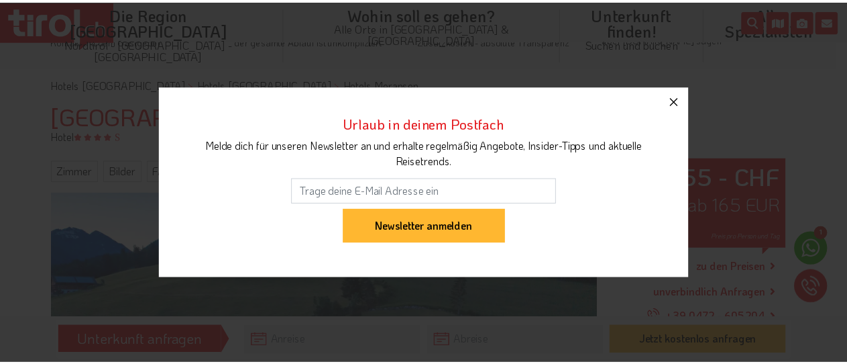
scroll to position [69, 0]
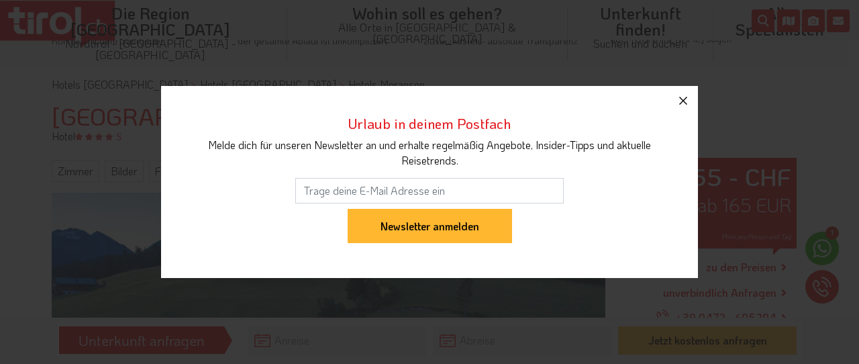
click at [683, 95] on icon "button" at bounding box center [683, 101] width 16 height 16
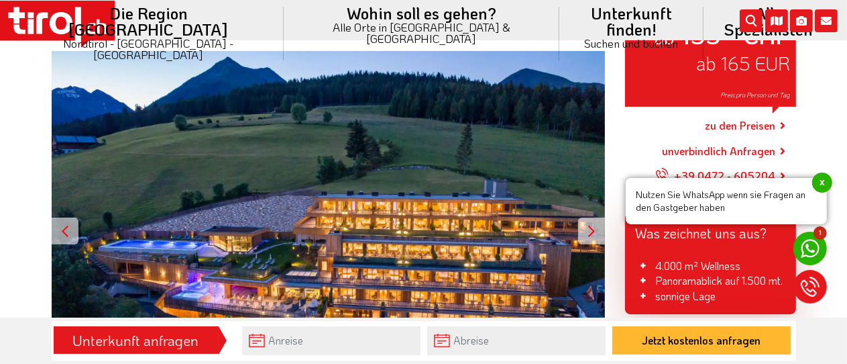
scroll to position [246, 0]
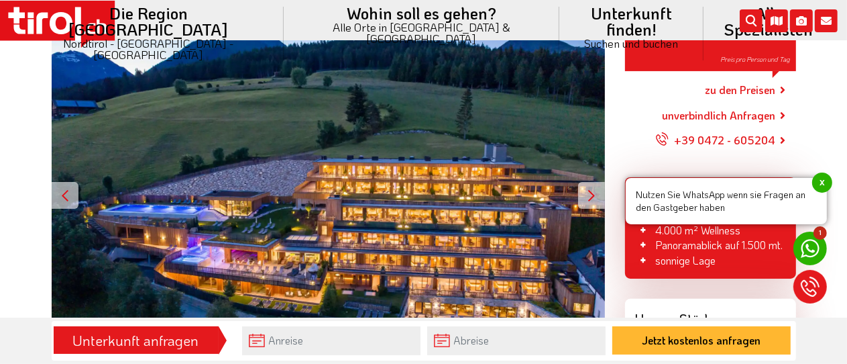
click at [594, 196] on div at bounding box center [591, 195] width 27 height 27
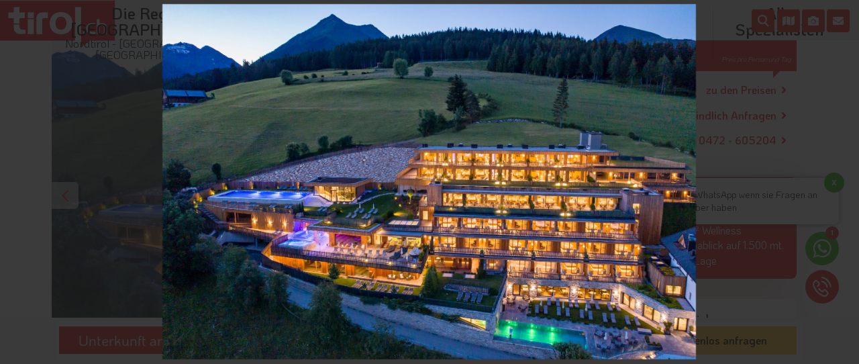
click at [594, 196] on img at bounding box center [428, 181] width 533 height 355
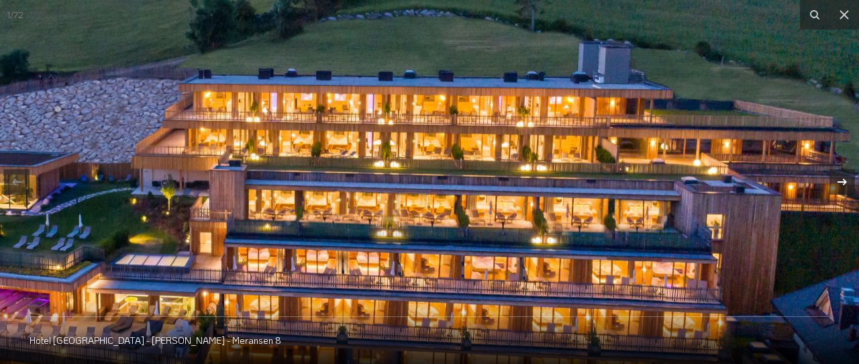
click at [841, 178] on icon at bounding box center [842, 182] width 16 height 16
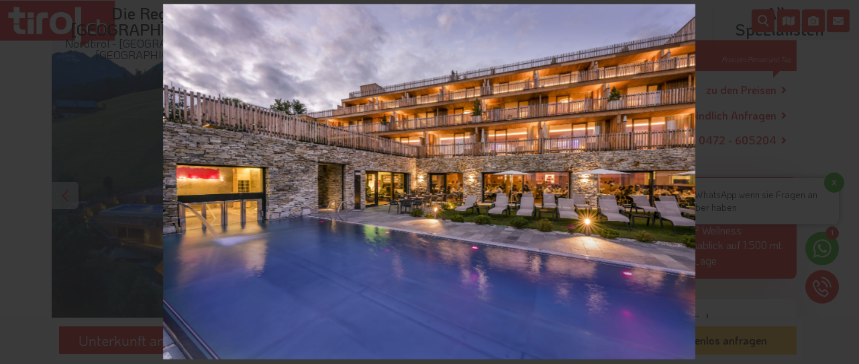
click at [841, 178] on div "2 / 72 Hotel Tratterhof - [PERSON_NAME] - Meransen 9" at bounding box center [429, 182] width 859 height 364
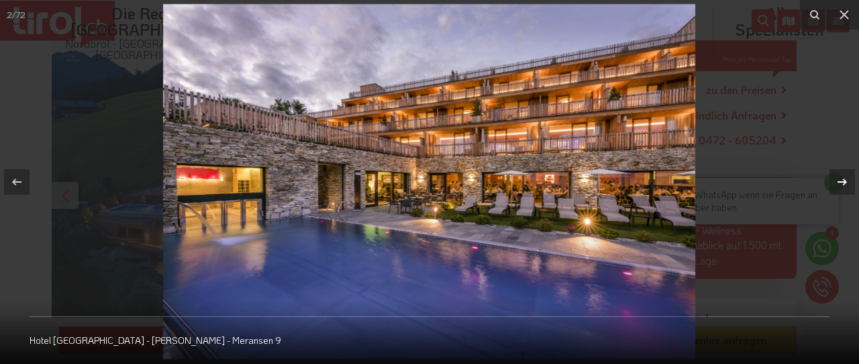
click at [841, 181] on icon at bounding box center [841, 181] width 9 height 7
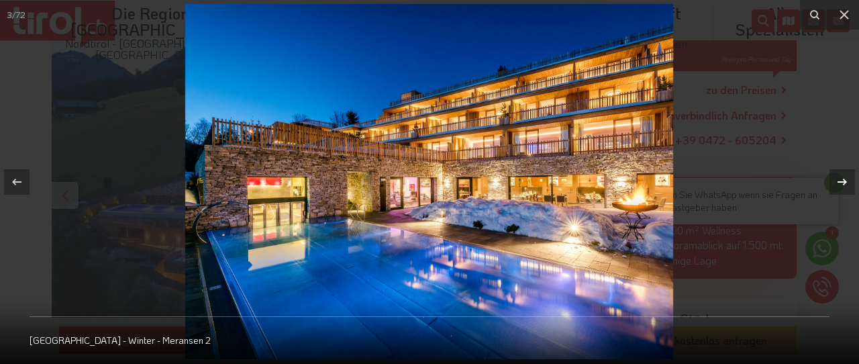
click at [841, 181] on icon at bounding box center [841, 181] width 9 height 7
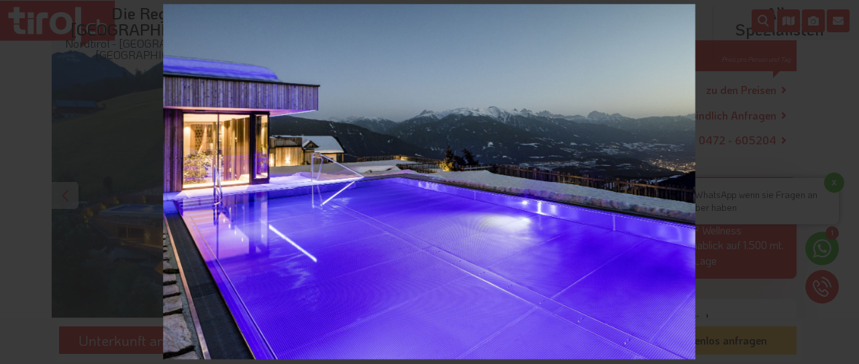
click at [841, 181] on div "4 / 72 Hotel Tratterhof - Winter - Meransen 4" at bounding box center [429, 182] width 859 height 364
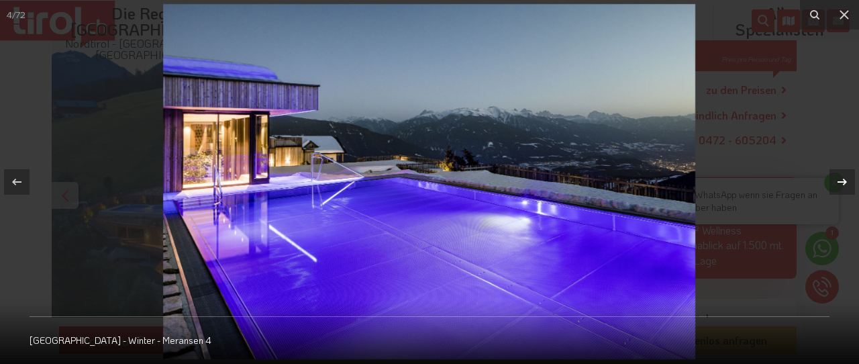
click at [841, 181] on icon at bounding box center [841, 181] width 9 height 7
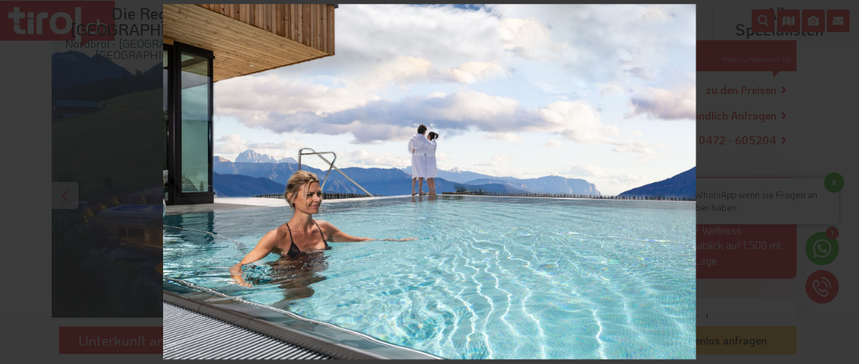
click at [841, 181] on div "5 / 72 Hotel Tratterhof - [PERSON_NAME] - Meransen 14" at bounding box center [429, 182] width 859 height 364
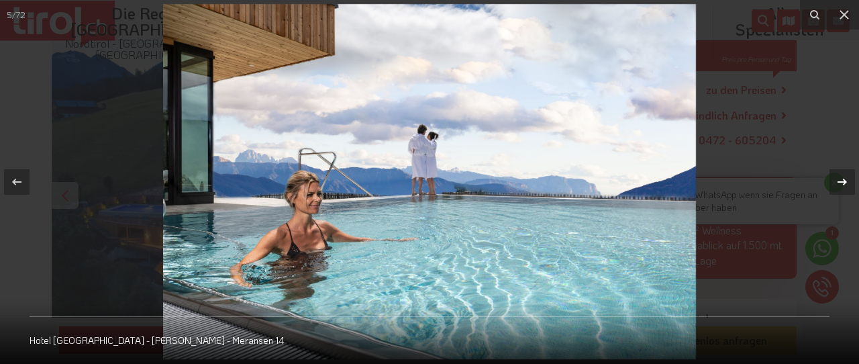
click at [841, 181] on icon at bounding box center [841, 181] width 9 height 7
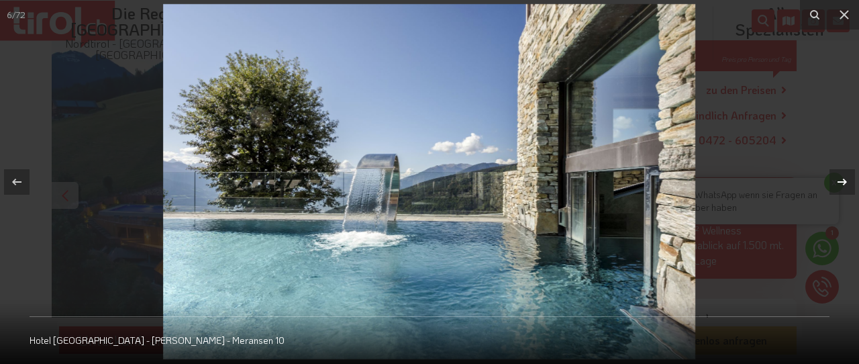
click at [841, 181] on icon at bounding box center [841, 181] width 9 height 7
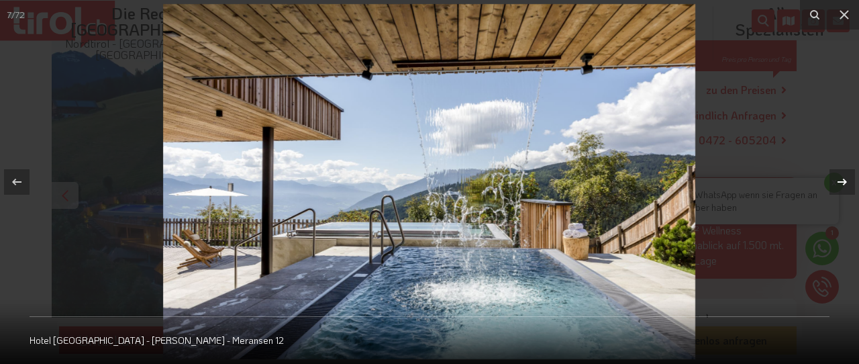
click at [841, 181] on icon at bounding box center [841, 181] width 9 height 7
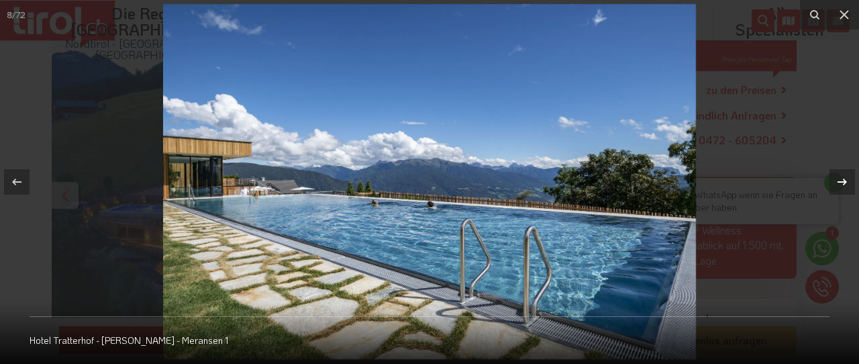
click at [841, 181] on icon at bounding box center [841, 181] width 9 height 7
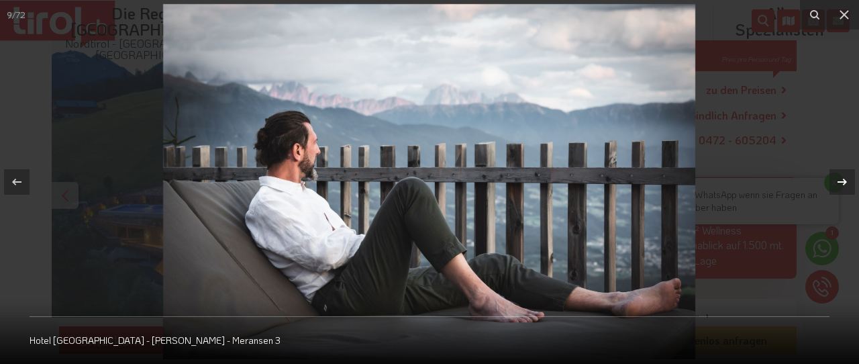
click at [841, 181] on icon at bounding box center [841, 181] width 9 height 7
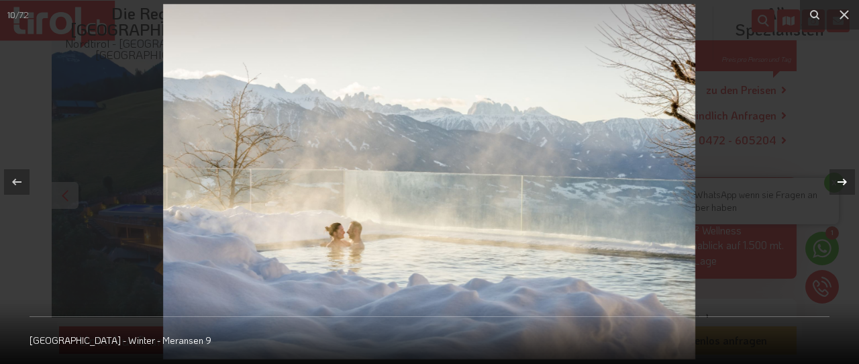
click at [841, 181] on icon at bounding box center [841, 181] width 9 height 7
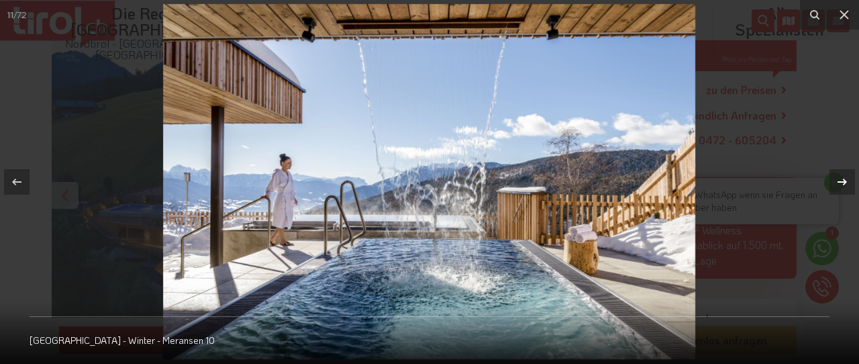
click at [841, 181] on icon at bounding box center [841, 181] width 9 height 7
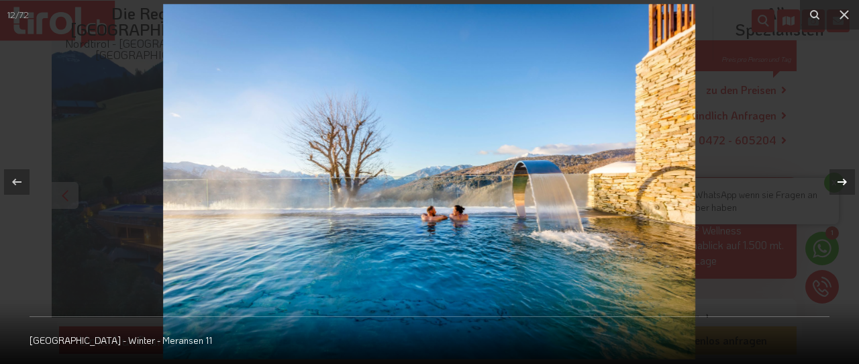
click at [841, 181] on icon at bounding box center [841, 181] width 9 height 7
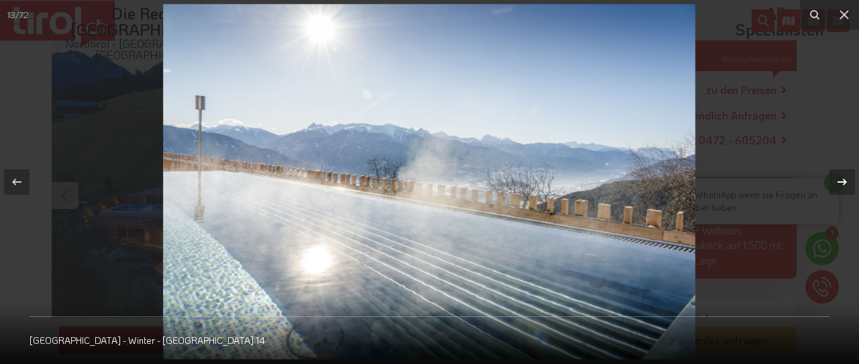
click at [841, 181] on icon at bounding box center [841, 181] width 9 height 7
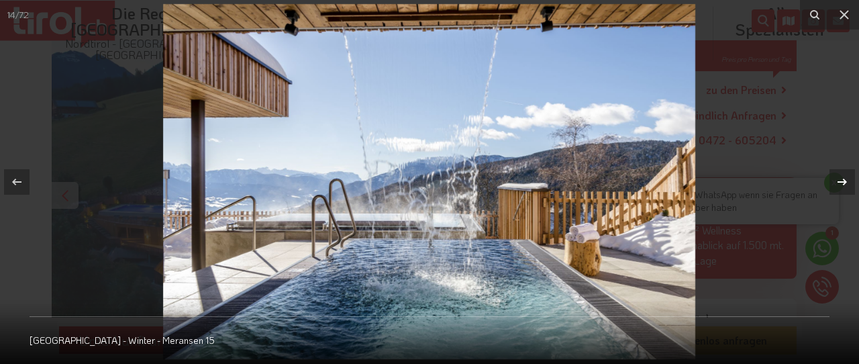
click at [841, 181] on icon at bounding box center [841, 181] width 9 height 7
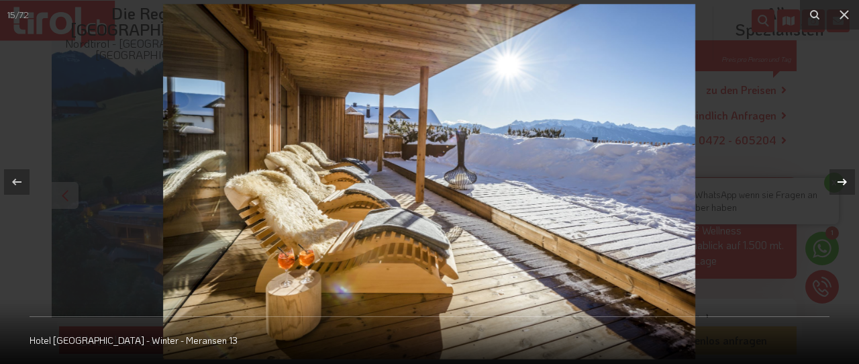
click at [841, 181] on icon at bounding box center [841, 181] width 9 height 7
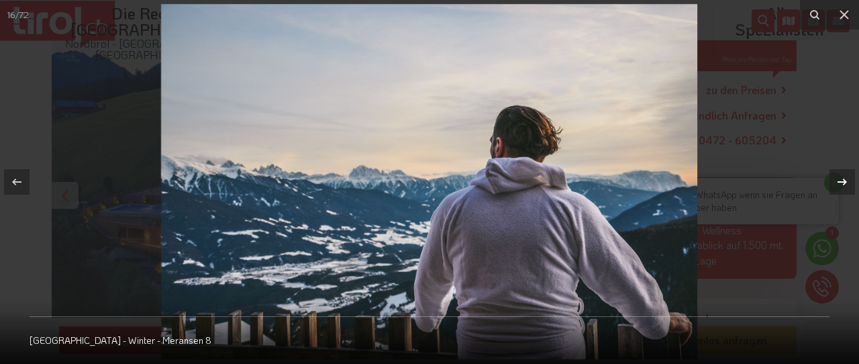
click at [841, 181] on icon at bounding box center [841, 181] width 9 height 7
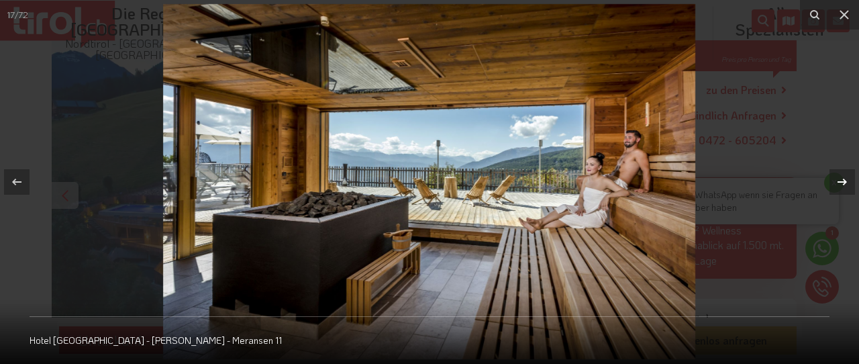
click at [841, 181] on icon at bounding box center [841, 181] width 9 height 7
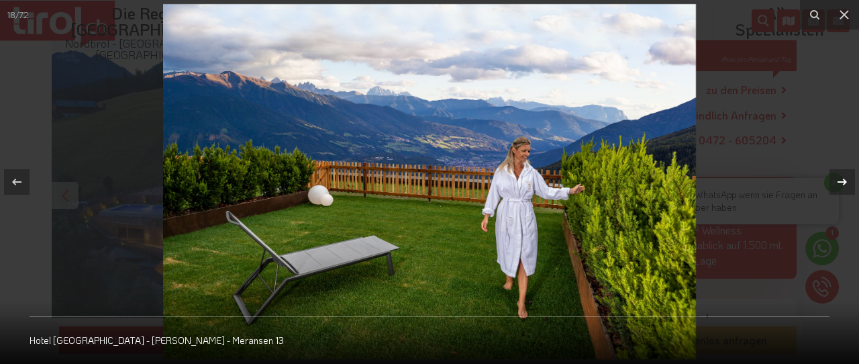
click at [841, 181] on icon at bounding box center [841, 181] width 9 height 7
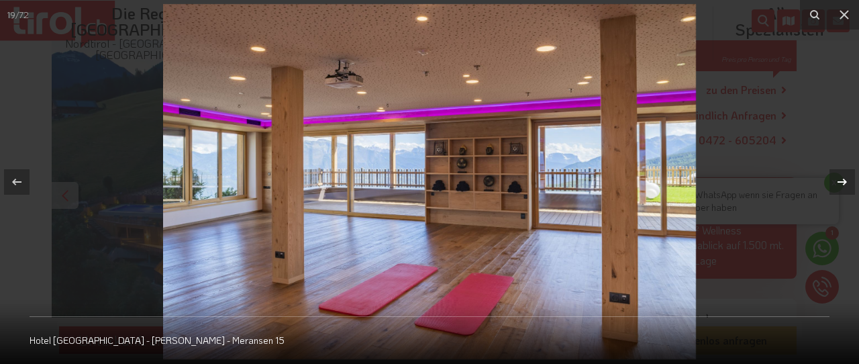
click at [841, 181] on icon at bounding box center [841, 181] width 9 height 7
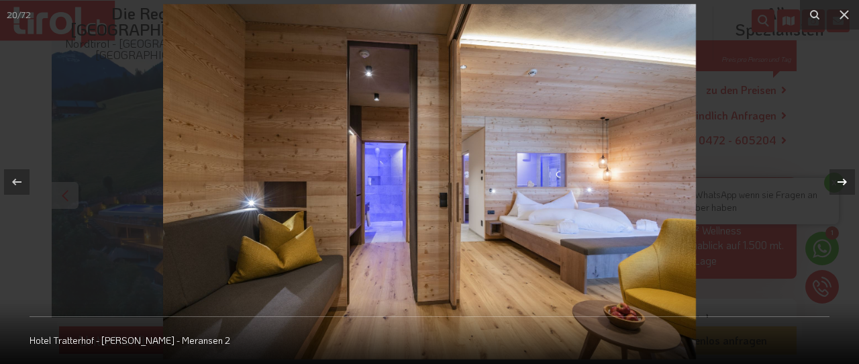
click at [841, 181] on icon at bounding box center [841, 181] width 9 height 7
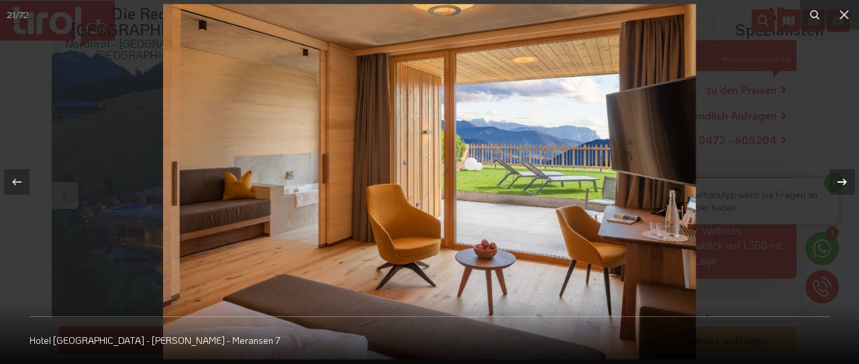
click at [841, 181] on icon at bounding box center [841, 181] width 9 height 7
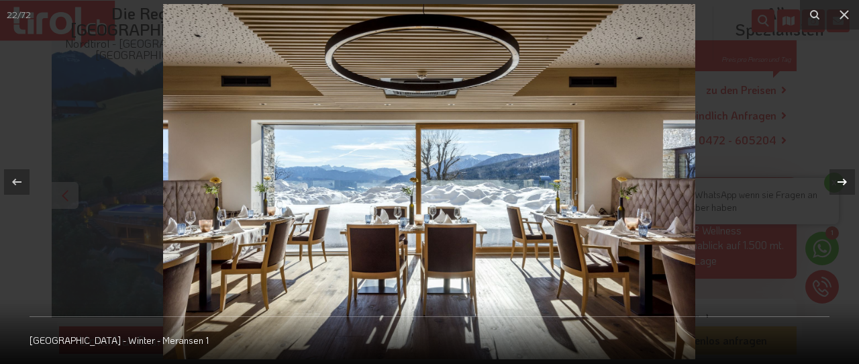
click at [841, 181] on icon at bounding box center [841, 181] width 9 height 7
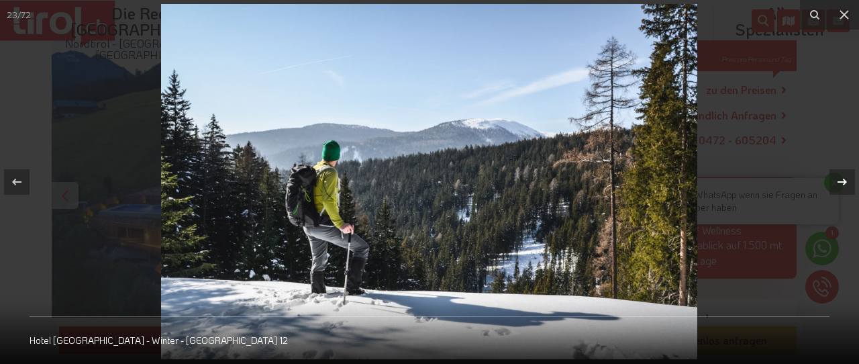
click at [841, 181] on icon at bounding box center [841, 181] width 9 height 7
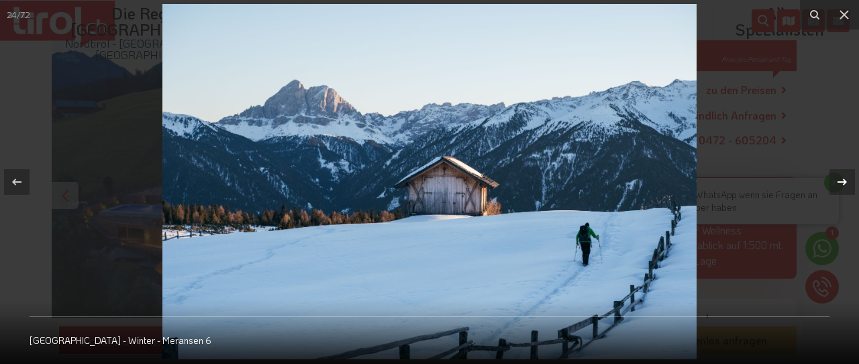
click at [841, 181] on icon at bounding box center [841, 181] width 9 height 7
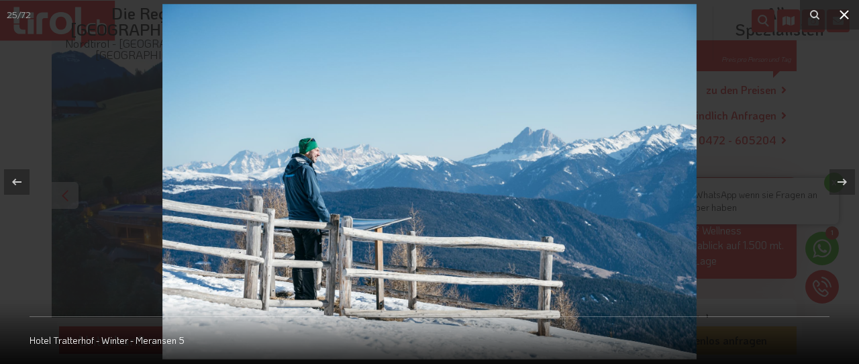
click at [843, 14] on icon at bounding box center [843, 14] width 9 height 9
